Goal: Task Accomplishment & Management: Manage account settings

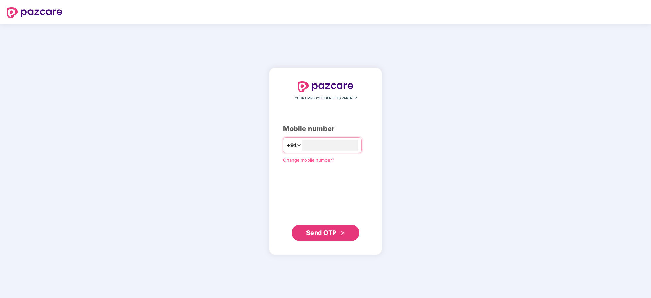
type input "**********"
click at [316, 233] on span "Send OTP" at bounding box center [321, 232] width 30 height 7
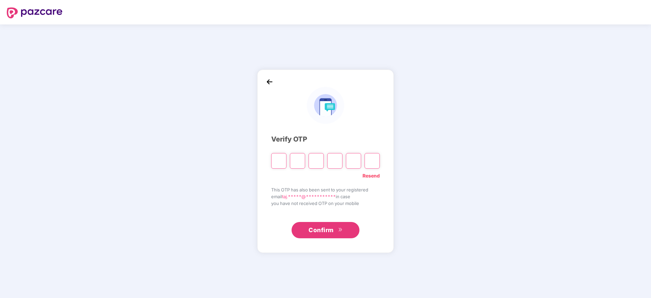
click at [282, 159] on input "Please enter verification code. Digit 1" at bounding box center [278, 161] width 15 height 16
paste input "*"
type input "*"
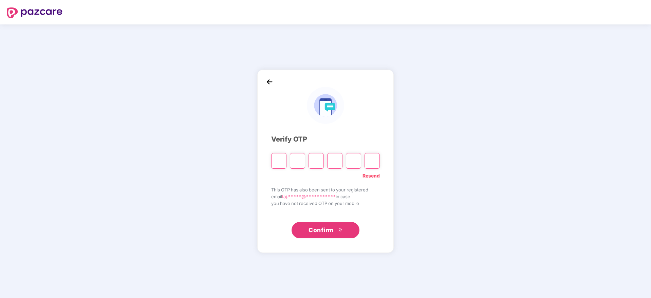
type input "*"
click at [282, 159] on input "*" at bounding box center [278, 161] width 15 height 16
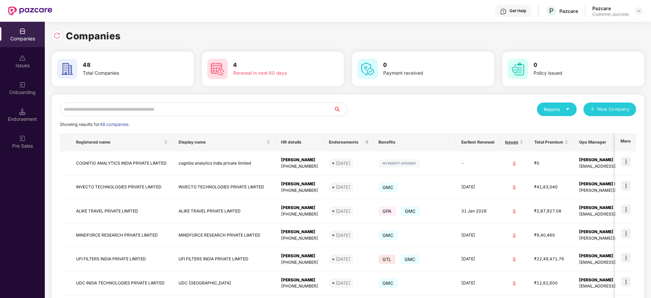
click at [162, 106] on input "text" at bounding box center [197, 109] width 274 height 14
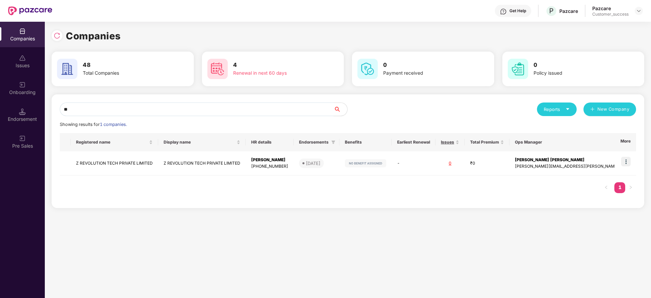
type input "*"
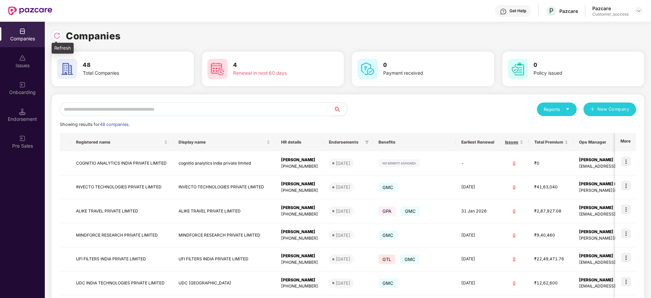
click at [58, 35] on img at bounding box center [57, 35] width 7 height 7
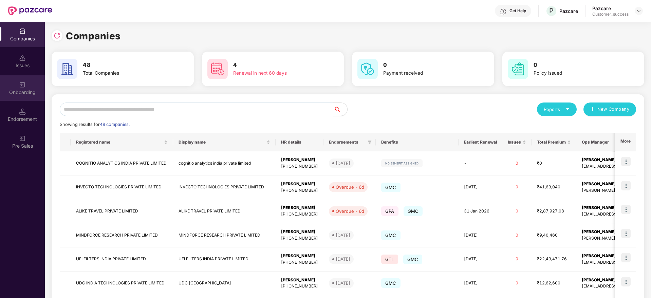
click at [24, 88] on img at bounding box center [22, 84] width 7 height 7
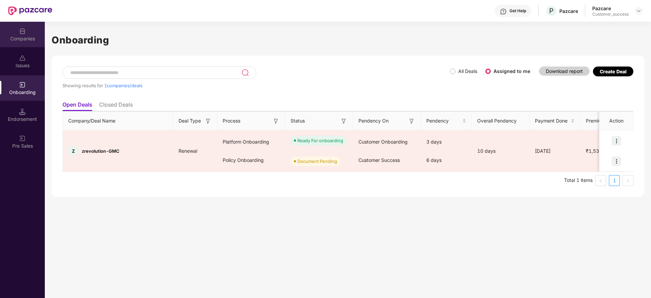
click at [30, 43] on div "Companies" at bounding box center [22, 34] width 45 height 25
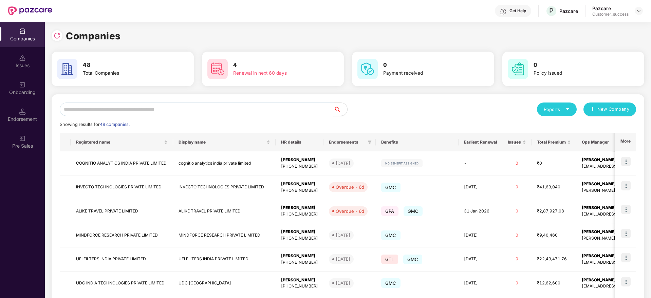
click at [110, 112] on input "text" at bounding box center [197, 109] width 274 height 14
click at [223, 103] on input "text" at bounding box center [197, 109] width 274 height 14
click at [191, 112] on input "text" at bounding box center [197, 109] width 274 height 14
